Goal: Task Accomplishment & Management: Use online tool/utility

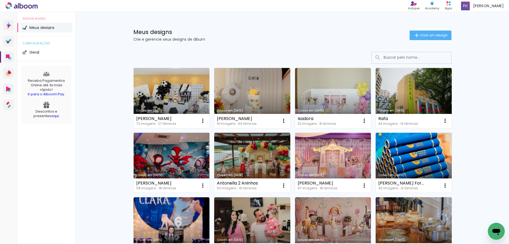
click at [163, 151] on link "Criado em [DATE]" at bounding box center [172, 162] width 76 height 60
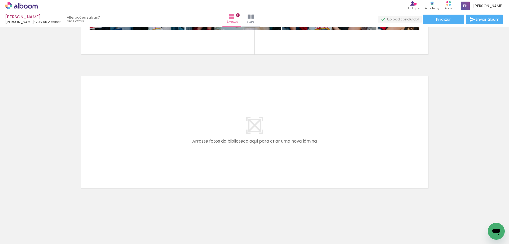
scroll to position [2158, 0]
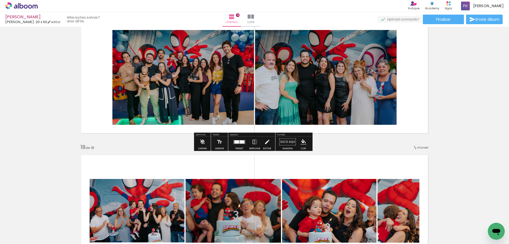
click at [454, 24] on div "Joaquim Luiz Fotógrafo: 20 x 60 editar 7 dias atrás. Lâminas 18 Capa Finalizar …" at bounding box center [254, 13] width 509 height 27
click at [457, 19] on paper-button "Finalizar" at bounding box center [443, 20] width 41 height 10
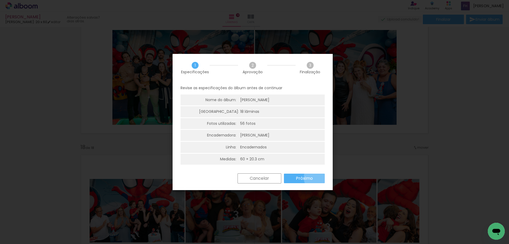
click at [318, 177] on paper-button "Próximo" at bounding box center [304, 178] width 41 height 10
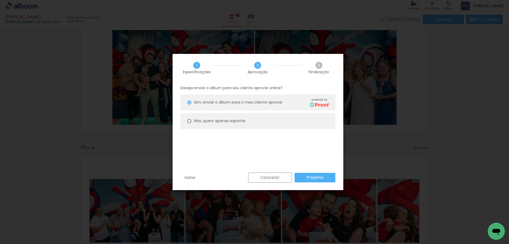
click at [0, 0] on slot "Não, quero apenas exportar" at bounding box center [0, 0] width 0 height 0
type paper-radio-button "on"
click at [330, 178] on paper-button "Próximo" at bounding box center [314, 178] width 41 height 10
type input "Alta, 300 DPI"
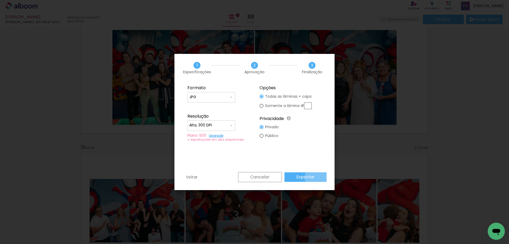
click at [0, 0] on paper-button "Exportar" at bounding box center [0, 0] width 0 height 0
